Goal: Complete application form

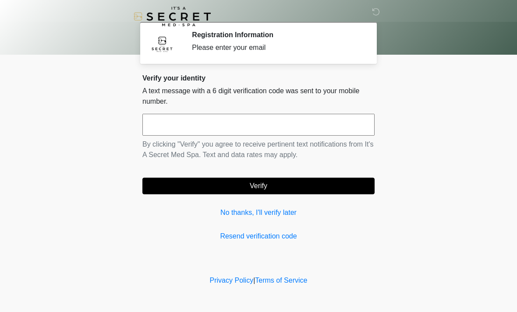
click at [308, 121] on input "text" at bounding box center [258, 125] width 232 height 22
type input "******"
click at [294, 181] on button "Verify" at bounding box center [258, 186] width 232 height 17
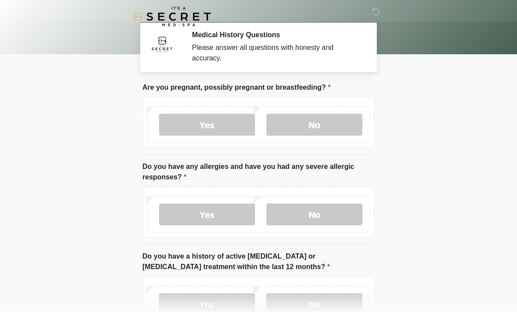
scroll to position [0, 0]
click at [334, 124] on label "No" at bounding box center [314, 124] width 96 height 22
click at [334, 209] on label "No" at bounding box center [314, 214] width 96 height 22
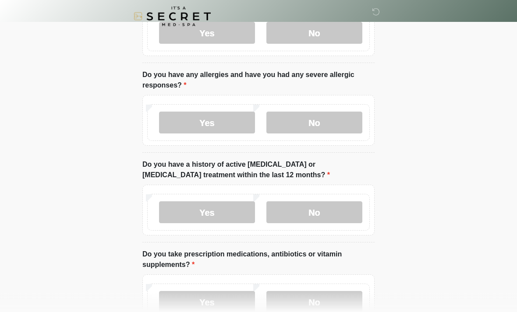
scroll to position [92, 0]
click at [330, 207] on label "No" at bounding box center [314, 213] width 96 height 22
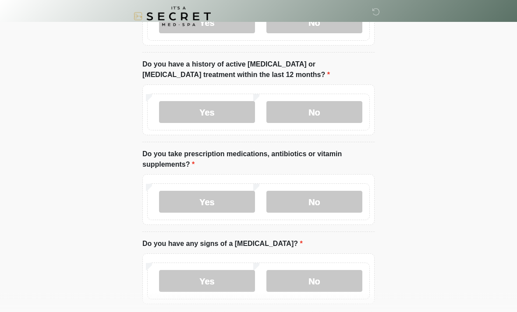
scroll to position [191, 0]
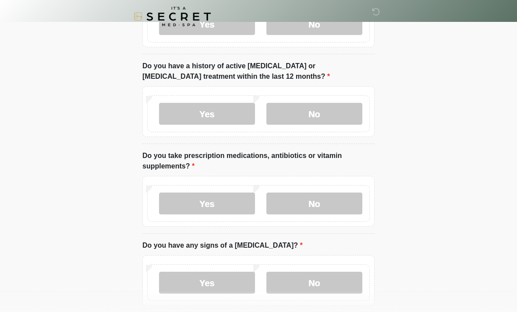
click at [223, 203] on label "Yes" at bounding box center [207, 204] width 96 height 22
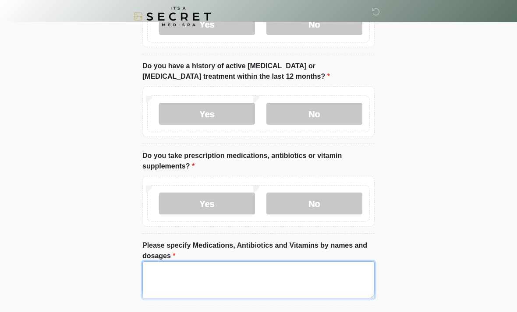
click at [232, 278] on textarea "Please specify Medications, Antibiotics and Vitamins by names and dosages" at bounding box center [258, 281] width 232 height 38
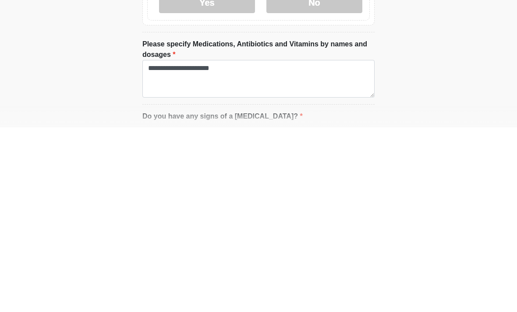
scroll to position [393, 0]
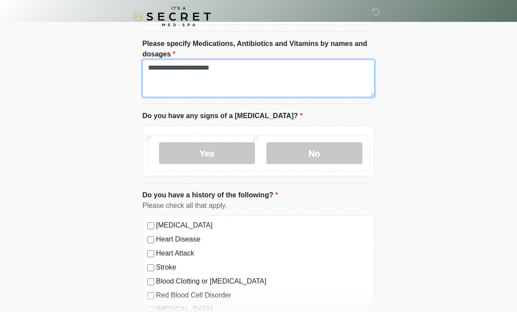
type textarea "**********"
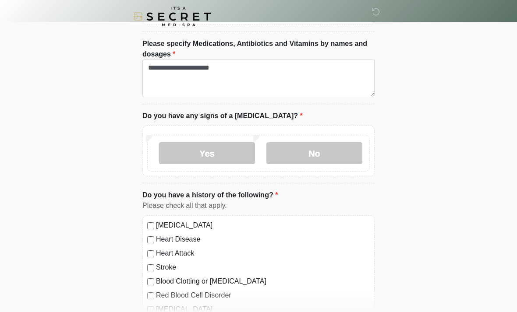
click at [340, 151] on label "No" at bounding box center [314, 153] width 96 height 22
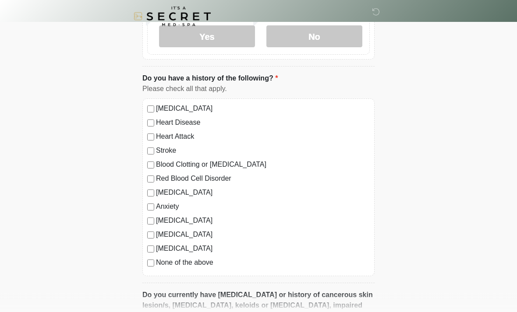
scroll to position [510, 0]
click at [185, 191] on label "Depression" at bounding box center [263, 193] width 214 height 11
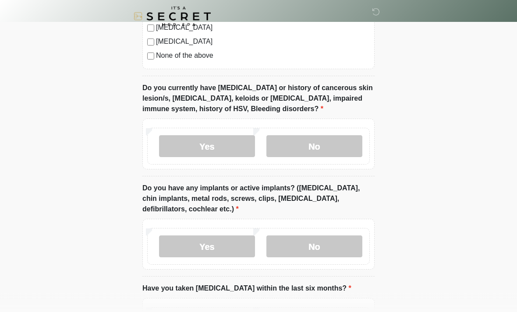
click at [339, 139] on label "No" at bounding box center [314, 147] width 96 height 22
click at [343, 245] on label "No" at bounding box center [314, 247] width 96 height 22
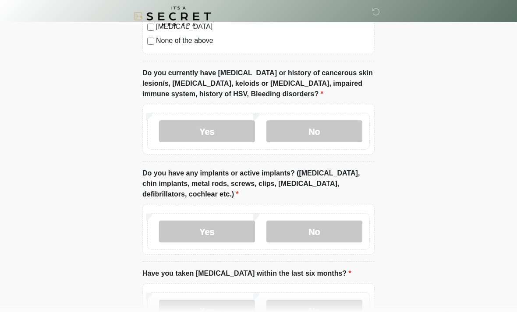
scroll to position [801, 0]
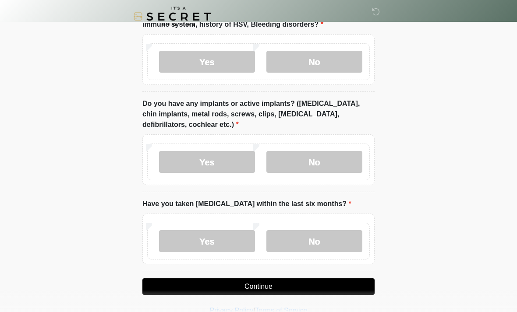
click at [325, 235] on label "No" at bounding box center [314, 241] width 96 height 22
click at [305, 284] on button "Continue" at bounding box center [258, 287] width 232 height 17
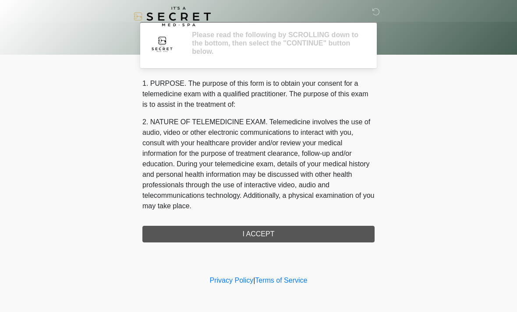
scroll to position [0, 0]
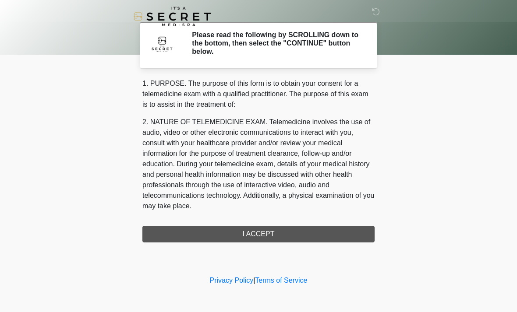
click at [315, 232] on div "1. PURPOSE. The purpose of this form is to obtain your consent for a telemedici…" at bounding box center [258, 160] width 232 height 164
click at [264, 233] on div "1. PURPOSE. The purpose of this form is to obtain your consent for a telemedici…" at bounding box center [258, 160] width 232 height 164
click at [287, 233] on div "1. PURPOSE. The purpose of this form is to obtain your consent for a telemedici…" at bounding box center [258, 160] width 232 height 164
click at [302, 234] on div "1. PURPOSE. The purpose of this form is to obtain your consent for a telemedici…" at bounding box center [258, 160] width 232 height 164
click at [272, 232] on div "1. PURPOSE. The purpose of this form is to obtain your consent for a telemedici…" at bounding box center [258, 160] width 232 height 164
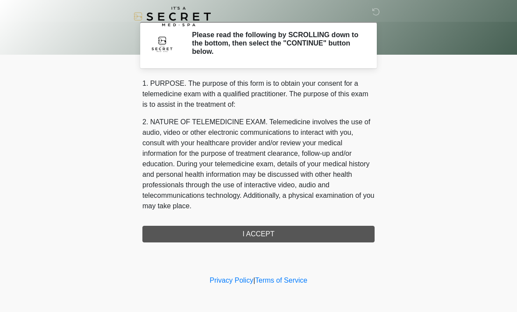
click at [282, 234] on div "1. PURPOSE. The purpose of this form is to obtain your consent for a telemedici…" at bounding box center [258, 160] width 232 height 164
click at [269, 234] on div "1. PURPOSE. The purpose of this form is to obtain your consent for a telemedici…" at bounding box center [258, 160] width 232 height 164
click at [278, 231] on div "1. PURPOSE. The purpose of this form is to obtain your consent for a telemedici…" at bounding box center [258, 160] width 232 height 164
click at [305, 238] on div "1. PURPOSE. The purpose of this form is to obtain your consent for a telemedici…" at bounding box center [258, 160] width 232 height 164
click at [299, 240] on div "1. PURPOSE. The purpose of this form is to obtain your consent for a telemedici…" at bounding box center [258, 160] width 232 height 164
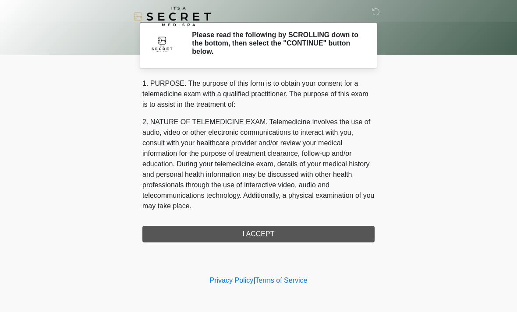
click at [374, 6] on div at bounding box center [251, 16] width 263 height 33
click at [374, 10] on icon at bounding box center [376, 12] width 8 height 8
click at [274, 229] on div "1. PURPOSE. The purpose of this form is to obtain your consent for a telemedici…" at bounding box center [258, 160] width 232 height 164
click at [273, 237] on div "1. PURPOSE. The purpose of this form is to obtain your consent for a telemedici…" at bounding box center [258, 160] width 232 height 164
click at [269, 234] on div "1. PURPOSE. The purpose of this form is to obtain your consent for a telemedici…" at bounding box center [258, 160] width 232 height 164
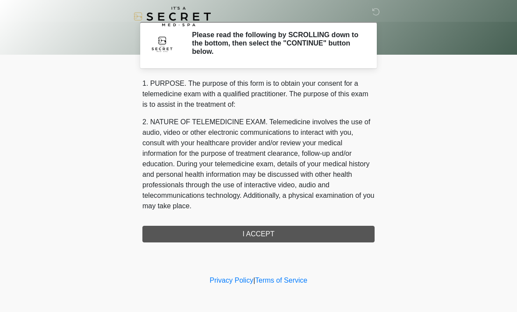
click at [268, 230] on div "1. PURPOSE. The purpose of this form is to obtain your consent for a telemedici…" at bounding box center [258, 160] width 232 height 164
click at [268, 229] on div "1. PURPOSE. The purpose of this form is to obtain your consent for a telemedici…" at bounding box center [258, 160] width 232 height 164
click at [273, 237] on div "1. PURPOSE. The purpose of this form is to obtain your consent for a telemedici…" at bounding box center [258, 160] width 232 height 164
click at [276, 237] on div "1. PURPOSE. The purpose of this form is to obtain your consent for a telemedici…" at bounding box center [258, 160] width 232 height 164
click at [277, 239] on div "1. PURPOSE. The purpose of this form is to obtain your consent for a telemedici…" at bounding box center [258, 160] width 232 height 164
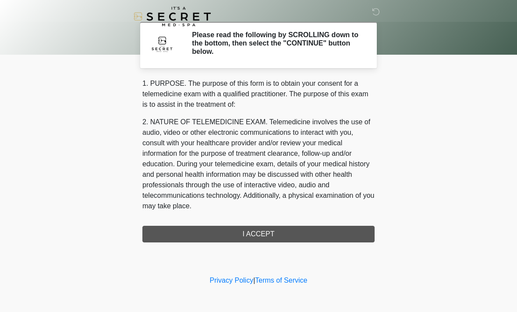
click at [269, 229] on div "1. PURPOSE. The purpose of this form is to obtain your consent for a telemedici…" at bounding box center [258, 160] width 232 height 164
click at [273, 238] on div "1. PURPOSE. The purpose of this form is to obtain your consent for a telemedici…" at bounding box center [258, 160] width 232 height 164
click at [292, 234] on div "1. PURPOSE. The purpose of this form is to obtain your consent for a telemedici…" at bounding box center [258, 160] width 232 height 164
click at [267, 234] on div "1. PURPOSE. The purpose of this form is to obtain your consent for a telemedici…" at bounding box center [258, 160] width 232 height 164
click at [266, 241] on div "1. PURPOSE. The purpose of this form is to obtain your consent for a telemedici…" at bounding box center [258, 160] width 232 height 164
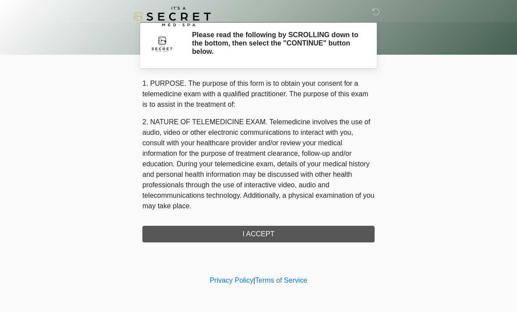
click at [266, 241] on div "1. PURPOSE. The purpose of this form is to obtain your consent for a telemedici…" at bounding box center [258, 160] width 232 height 164
click at [268, 234] on div "1. PURPOSE. The purpose of this form is to obtain your consent for a telemedici…" at bounding box center [258, 160] width 232 height 164
click at [273, 234] on div "1. PURPOSE. The purpose of this form is to obtain your consent for a telemedici…" at bounding box center [258, 160] width 232 height 164
click at [281, 228] on div "1. PURPOSE. The purpose of this form is to obtain your consent for a telemedici…" at bounding box center [258, 160] width 232 height 164
click at [278, 237] on div "1. PURPOSE. The purpose of this form is to obtain your consent for a telemedici…" at bounding box center [258, 160] width 232 height 164
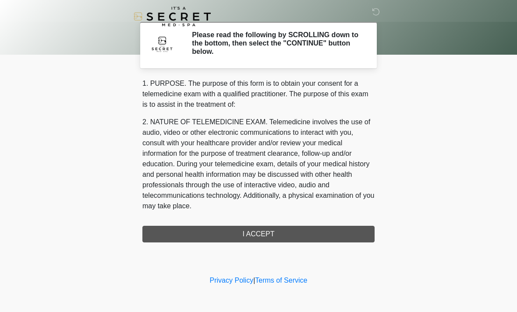
click at [284, 239] on div "1. PURPOSE. The purpose of this form is to obtain your consent for a telemedici…" at bounding box center [258, 160] width 232 height 164
click at [283, 237] on div "1. PURPOSE. The purpose of this form is to obtain your consent for a telemedici…" at bounding box center [258, 160] width 232 height 164
click at [283, 236] on div "1. PURPOSE. The purpose of this form is to obtain your consent for a telemedici…" at bounding box center [258, 160] width 232 height 164
click at [280, 247] on div "‎ ‎ Please read the following by SCROLLING down to the bottom, then select the …" at bounding box center [258, 137] width 263 height 256
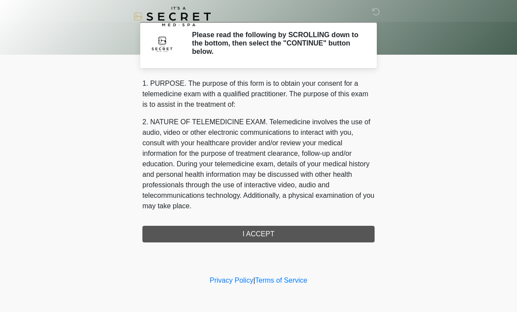
click at [281, 237] on div "1. PURPOSE. The purpose of this form is to obtain your consent for a telemedici…" at bounding box center [258, 160] width 232 height 164
click at [284, 238] on div "1. PURPOSE. The purpose of this form is to obtain your consent for a telemedici…" at bounding box center [258, 160] width 232 height 164
click at [290, 248] on div "‎ ‎ Please read the following by SCROLLING down to the bottom, then select the …" at bounding box center [258, 137] width 263 height 256
click at [262, 233] on div "1. PURPOSE. The purpose of this form is to obtain your consent for a telemedici…" at bounding box center [258, 160] width 232 height 164
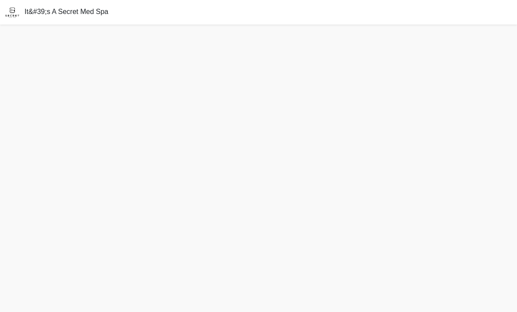
scroll to position [28, 0]
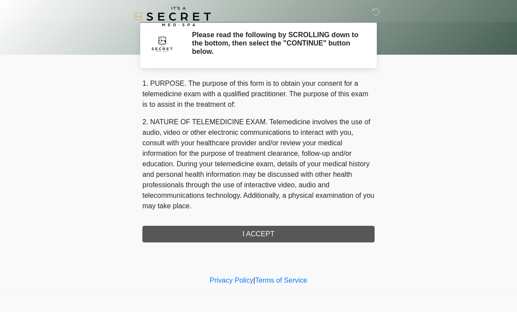
click at [261, 230] on div "1. PURPOSE. The purpose of this form is to obtain your consent for a telemedici…" at bounding box center [258, 160] width 232 height 164
click at [249, 230] on div "1. PURPOSE. The purpose of this form is to obtain your consent for a telemedici…" at bounding box center [258, 160] width 232 height 164
click at [296, 232] on div "1. PURPOSE. The purpose of this form is to obtain your consent for a telemedici…" at bounding box center [258, 160] width 232 height 164
click at [276, 230] on div "1. PURPOSE. The purpose of this form is to obtain your consent for a telemedici…" at bounding box center [258, 160] width 232 height 164
click at [262, 233] on div "1. PURPOSE. The purpose of this form is to obtain your consent for a telemedici…" at bounding box center [258, 160] width 232 height 164
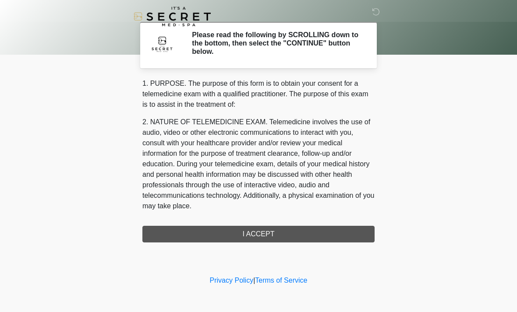
click at [198, 237] on div "1. PURPOSE. The purpose of this form is to obtain your consent for a telemedici…" at bounding box center [258, 160] width 232 height 164
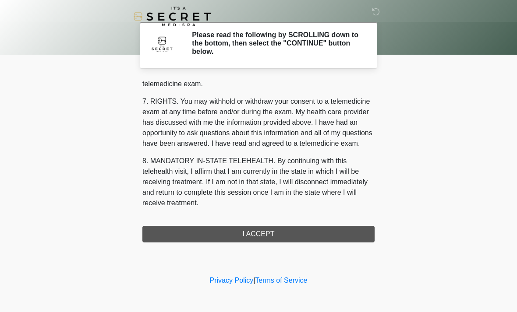
click at [297, 234] on button "I ACCEPT" at bounding box center [258, 234] width 232 height 17
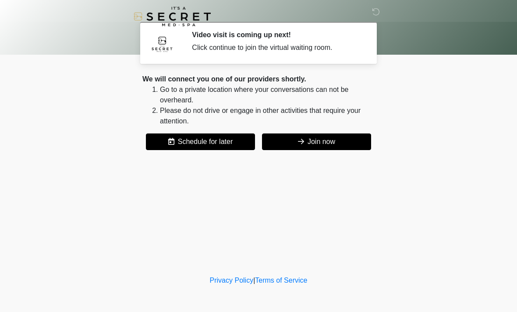
click at [323, 135] on button "Join now" at bounding box center [316, 142] width 109 height 17
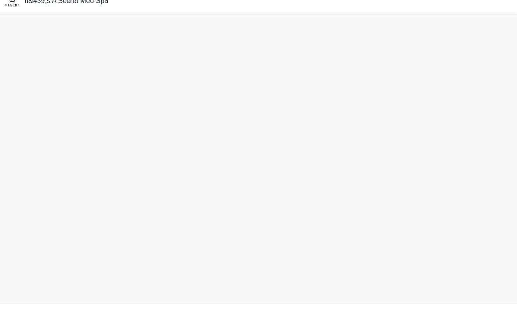
scroll to position [3, 0]
